Goal: Find specific page/section: Find specific page/section

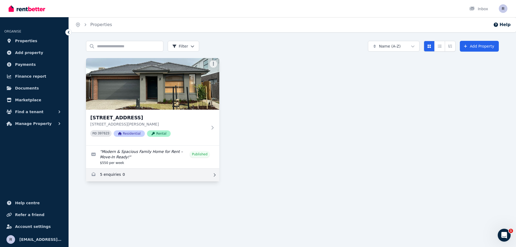
click at [105, 172] on link "Enquiries for 12 Brushwood Dr, Aintree" at bounding box center [152, 175] width 133 height 13
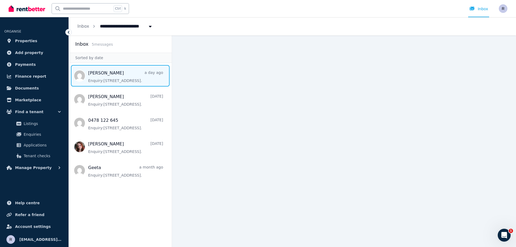
click at [118, 70] on span "Message list" at bounding box center [120, 76] width 103 height 22
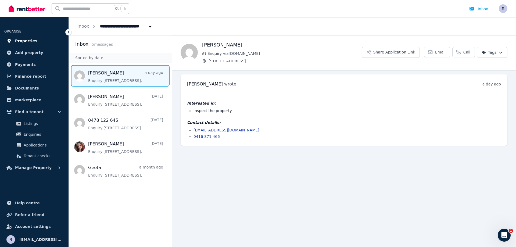
click at [25, 41] on span "Properties" at bounding box center [26, 41] width 22 height 6
